Goal: Task Accomplishment & Management: Complete application form

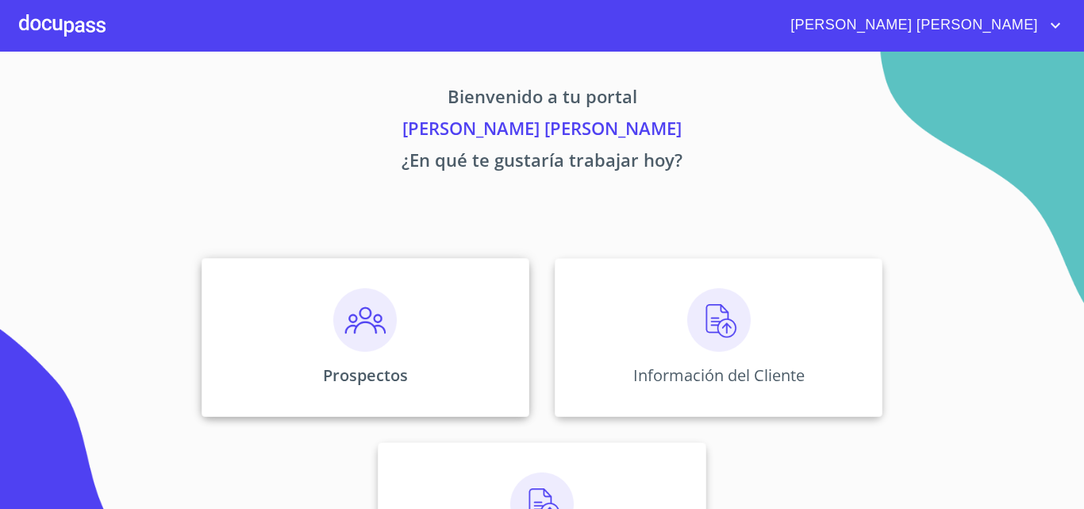
click at [391, 365] on p "Prospectos" at bounding box center [365, 374] width 85 height 21
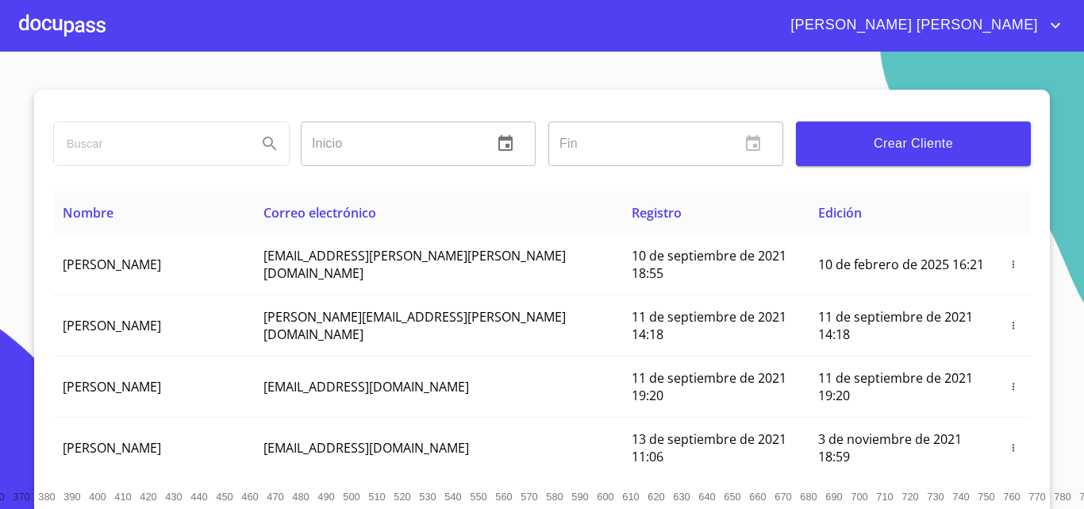
click at [75, 25] on div at bounding box center [62, 25] width 87 height 51
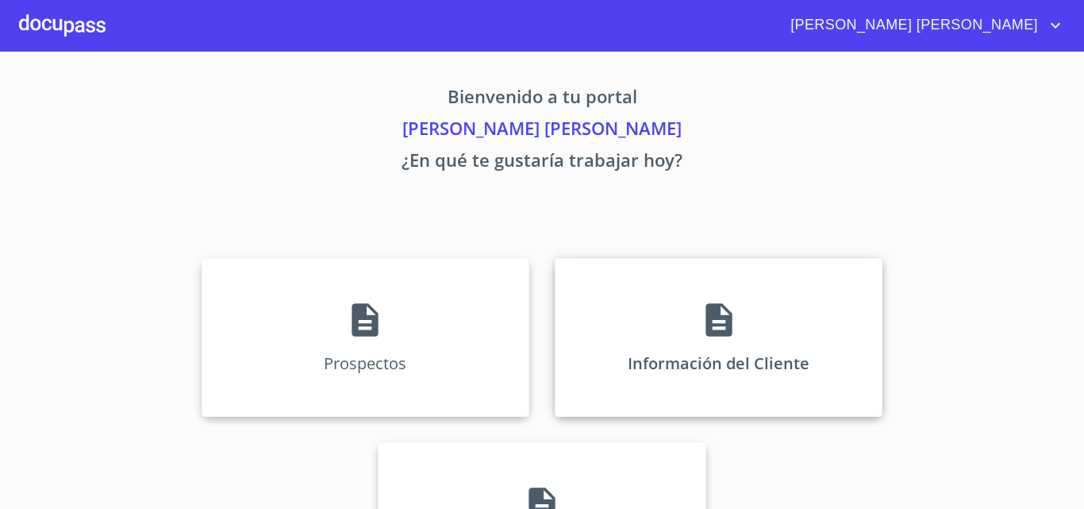
click at [679, 330] on div "Información del Cliente" at bounding box center [719, 337] width 328 height 159
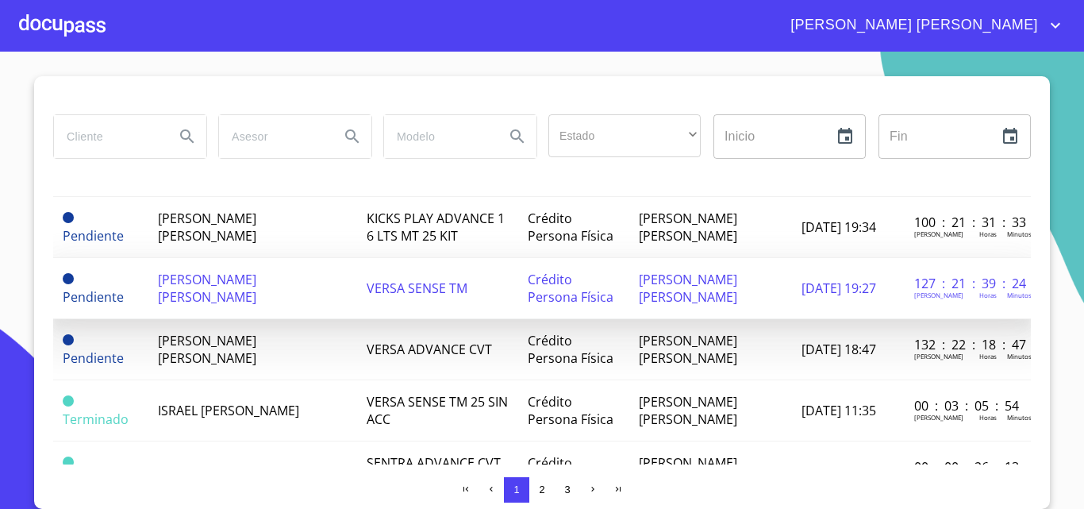
scroll to position [556, 0]
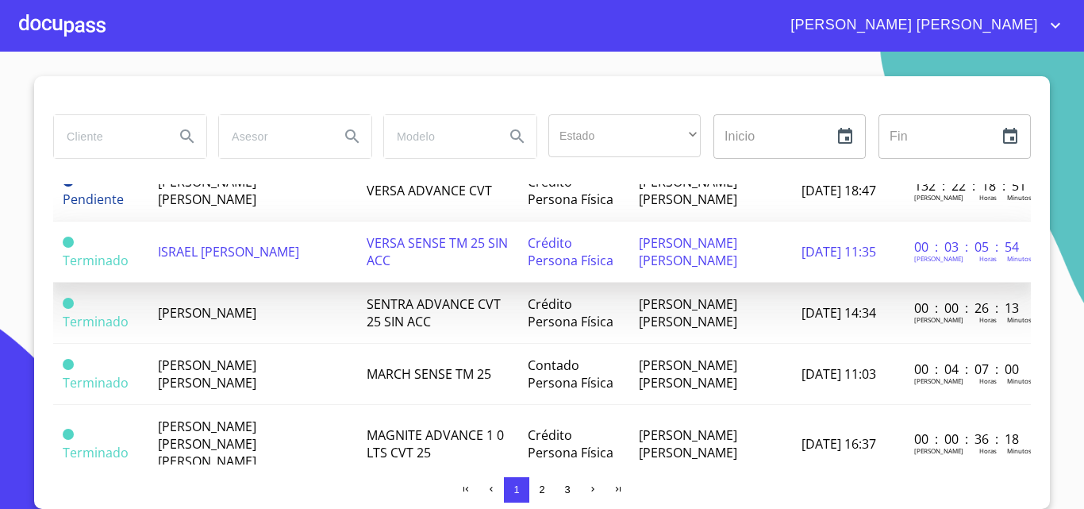
click at [535, 256] on span "Crédito Persona Física" at bounding box center [571, 251] width 86 height 35
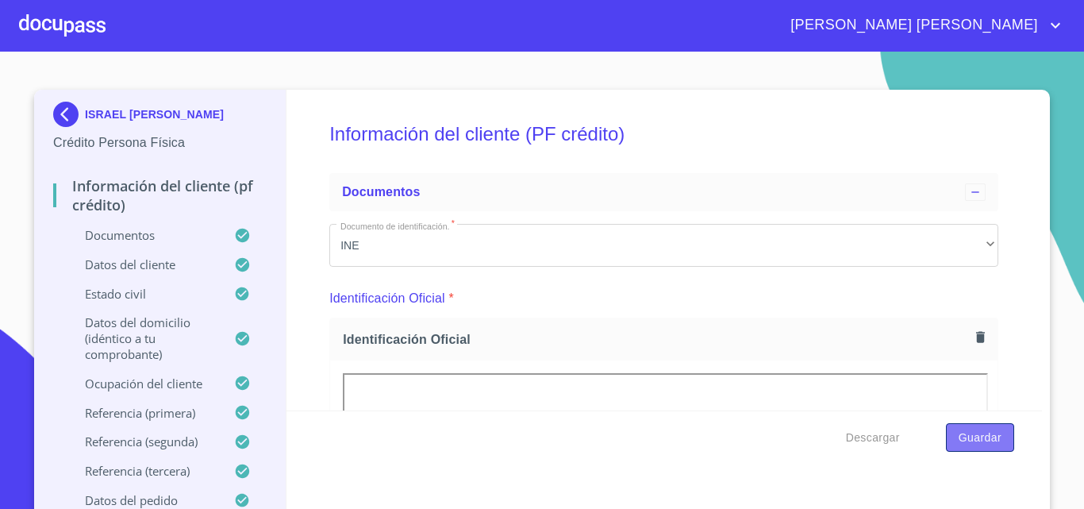
click at [987, 448] on button "Guardar" at bounding box center [980, 437] width 68 height 29
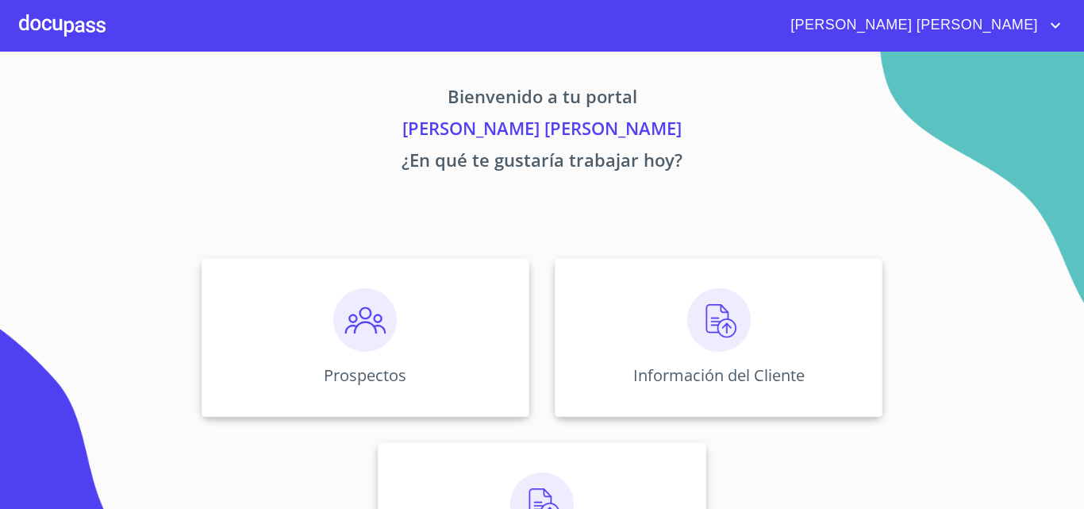
scroll to position [79, 0]
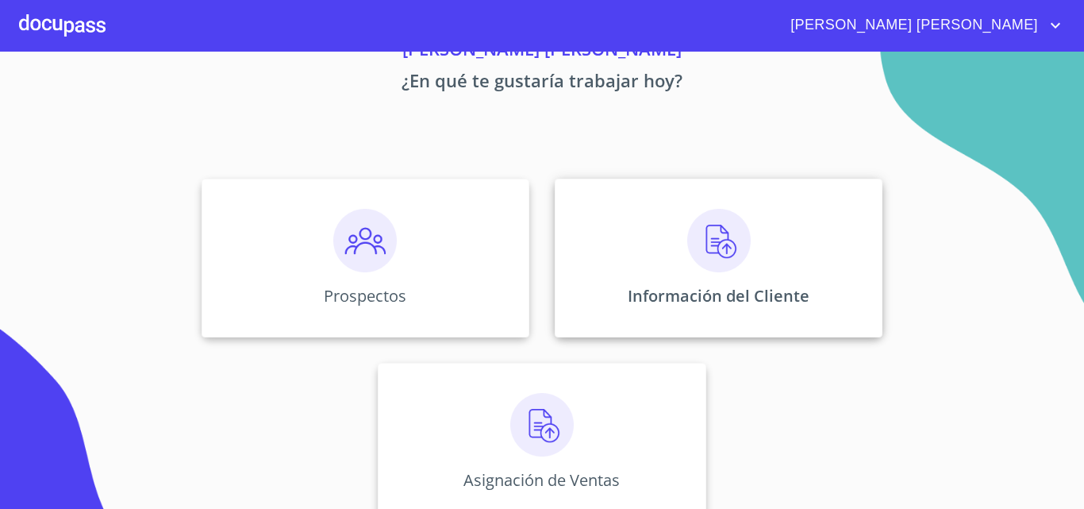
click at [734, 275] on div "Información del Cliente" at bounding box center [719, 258] width 328 height 159
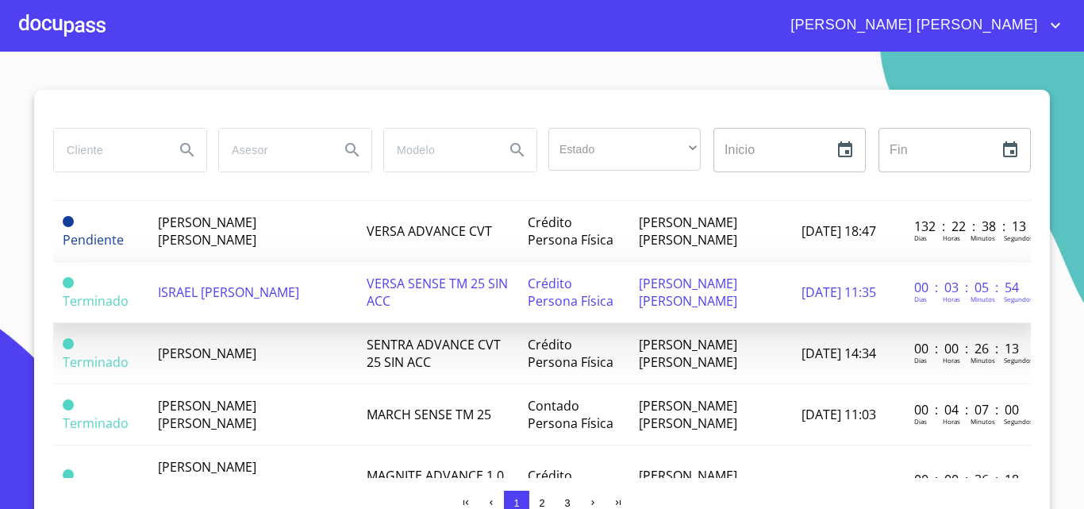
scroll to position [556, 0]
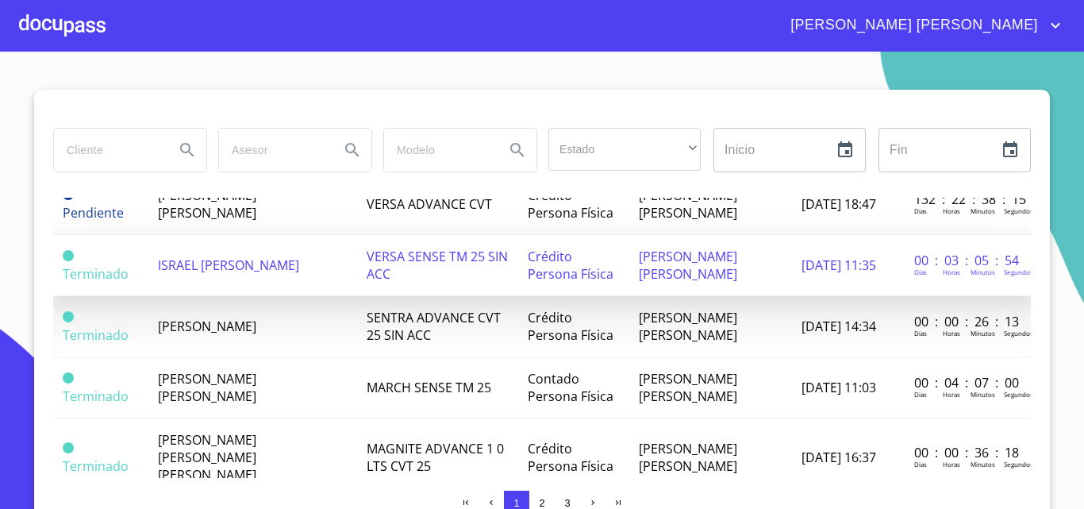
click at [267, 269] on td "ISRAEL [PERSON_NAME]" at bounding box center [252, 265] width 209 height 61
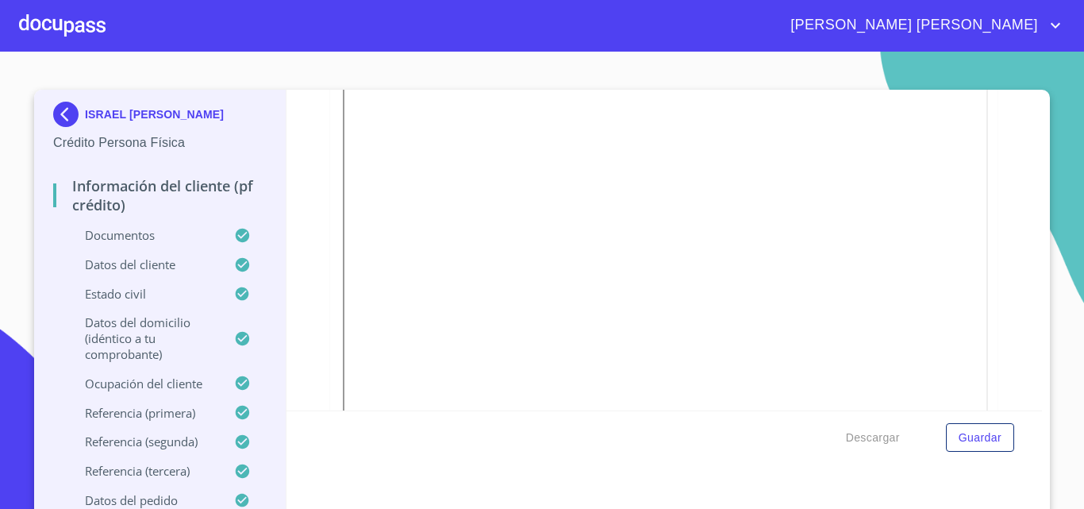
scroll to position [4366, 0]
click at [976, 78] on icon "button" at bounding box center [980, 72] width 9 height 11
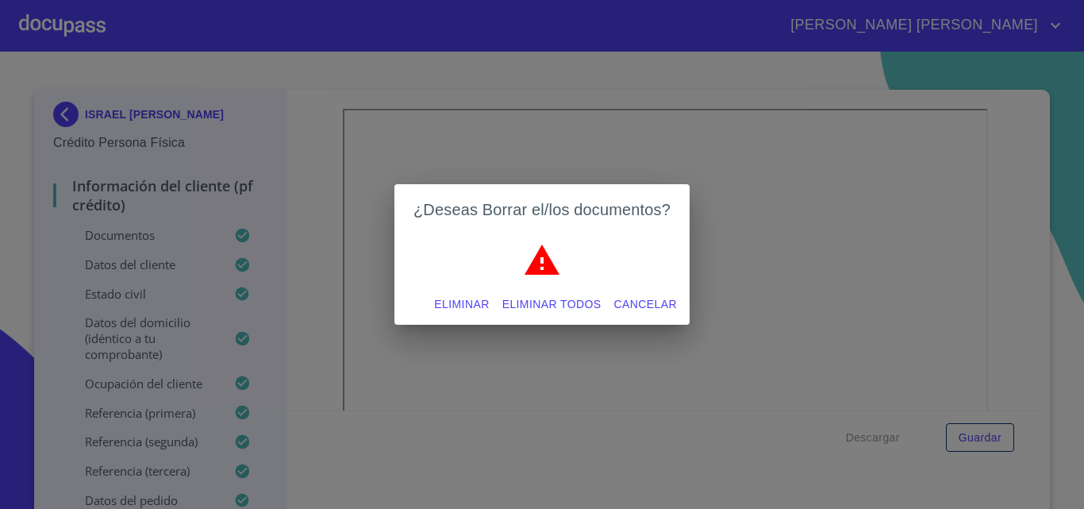
click at [465, 307] on span "Eliminar" at bounding box center [461, 304] width 55 height 20
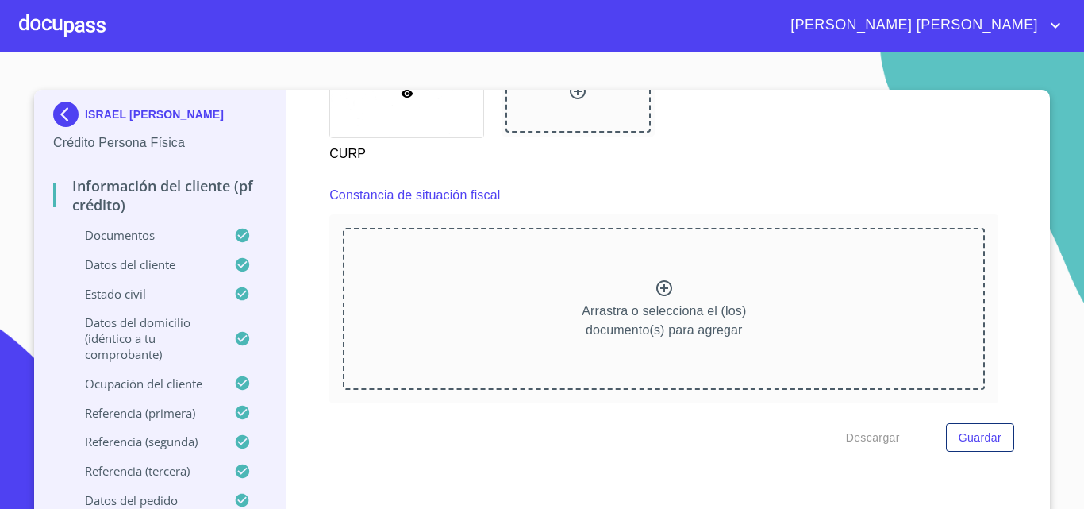
scroll to position [4198, 0]
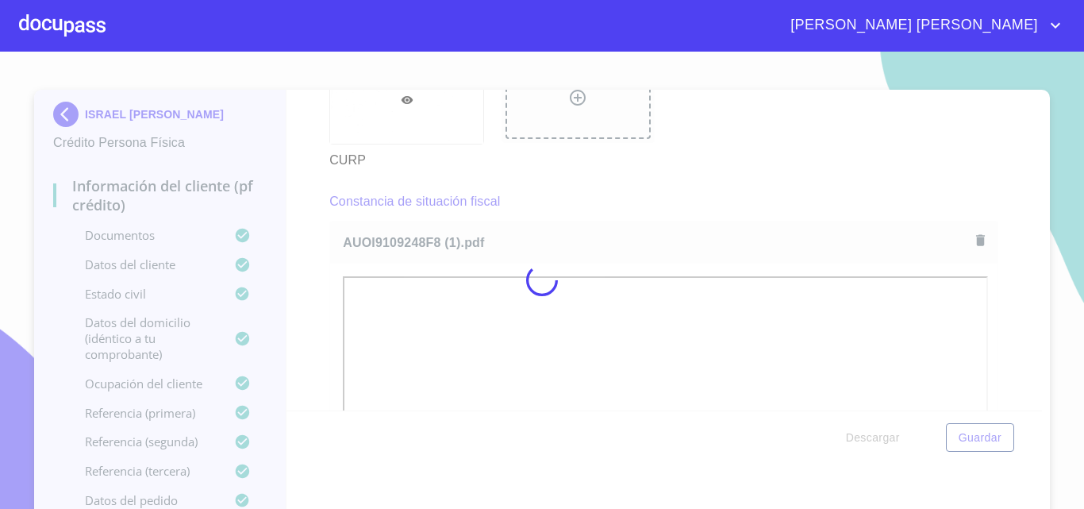
click at [625, 225] on div at bounding box center [542, 280] width 1084 height 457
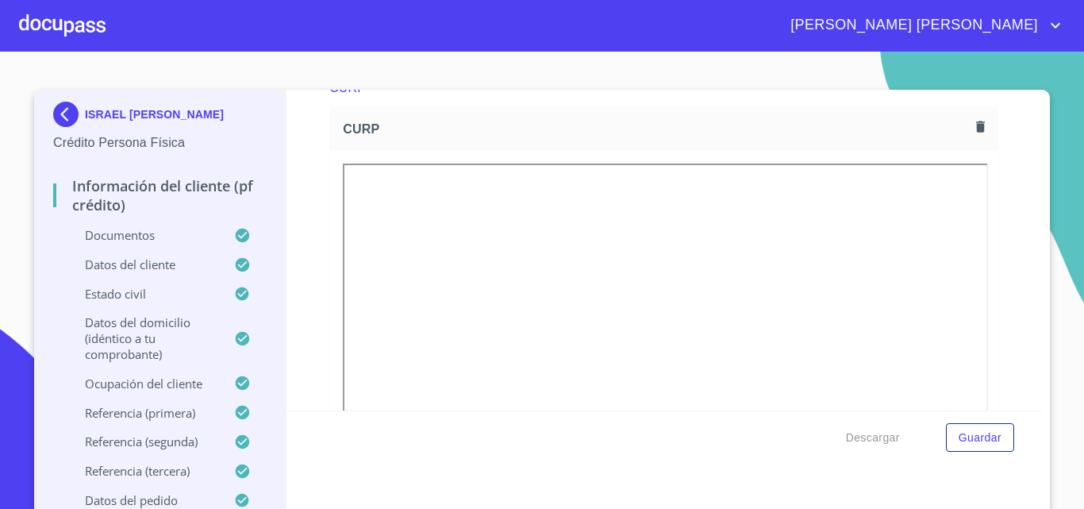
scroll to position [3642, 0]
click at [976, 137] on icon "button" at bounding box center [980, 130] width 9 height 11
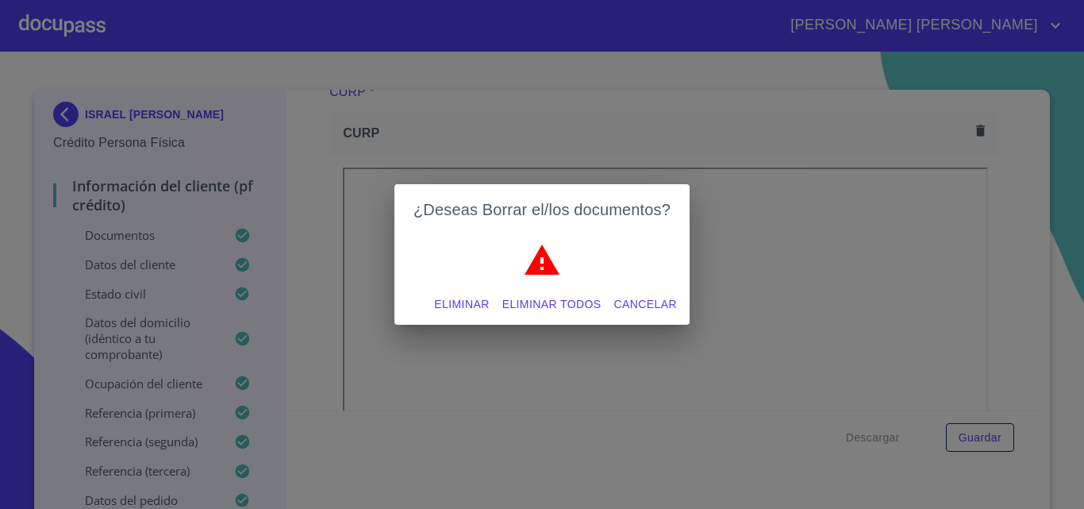
click at [457, 302] on span "Eliminar" at bounding box center [461, 304] width 55 height 20
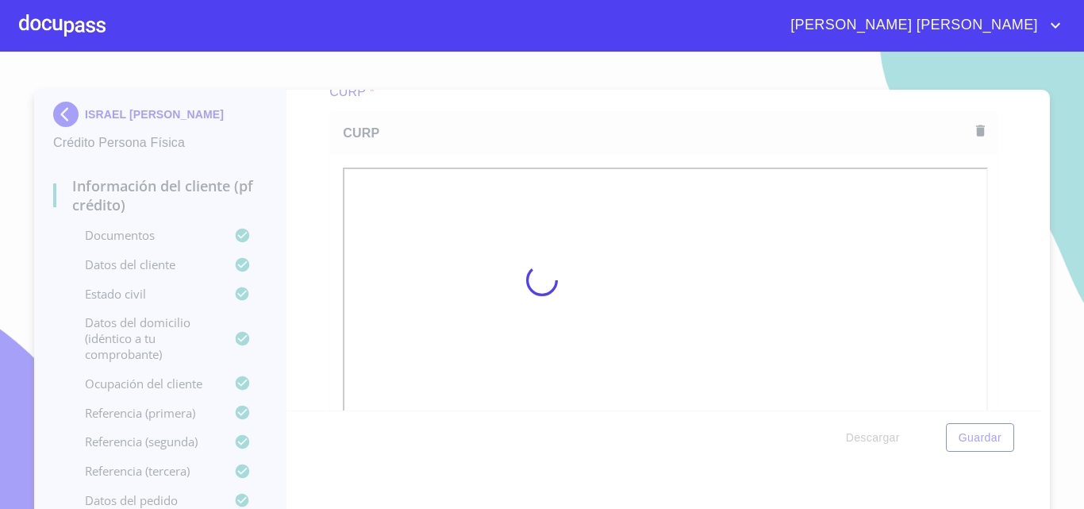
click at [695, 141] on span "CURP" at bounding box center [656, 133] width 627 height 17
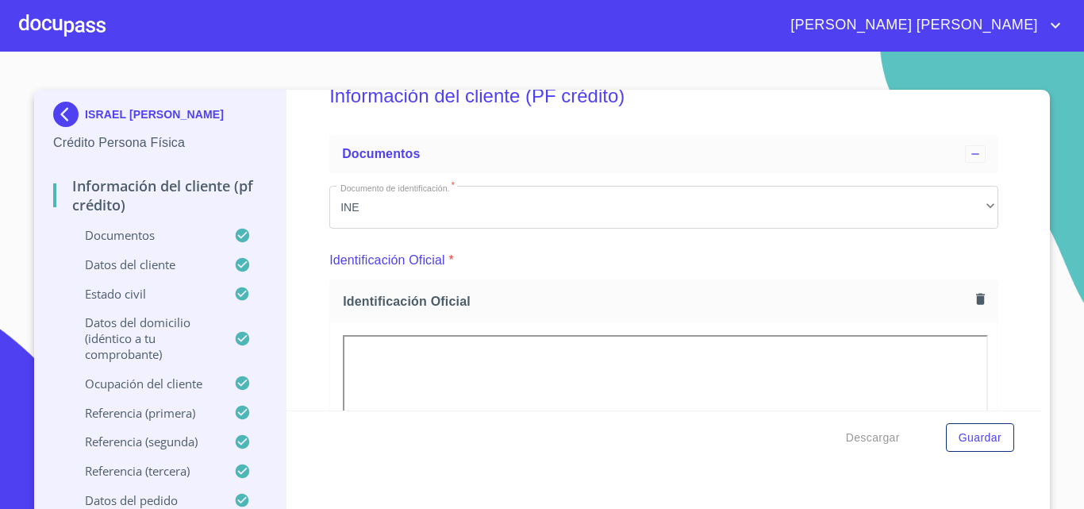
scroll to position [0, 0]
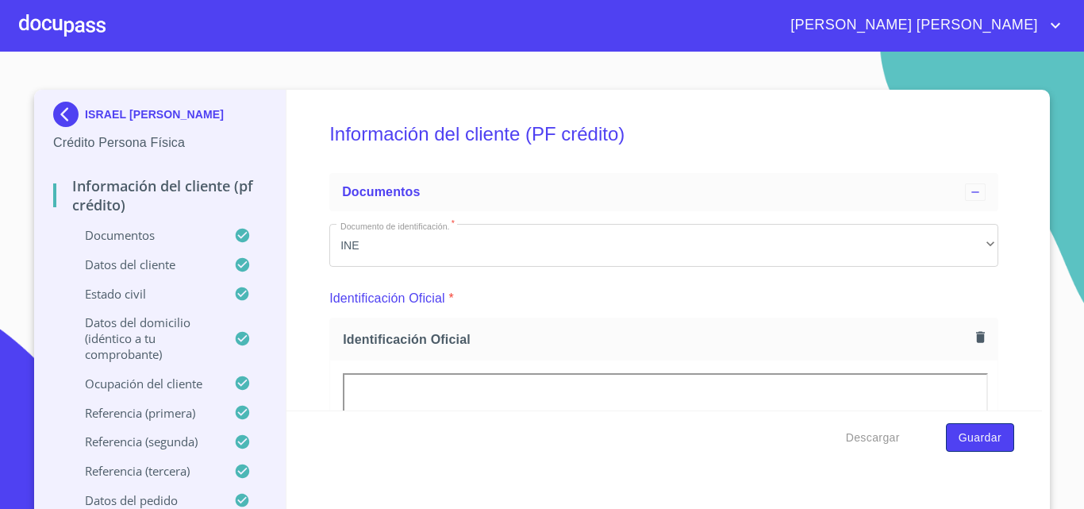
click at [972, 440] on span "Guardar" at bounding box center [980, 438] width 43 height 20
